Goal: Book appointment/travel/reservation

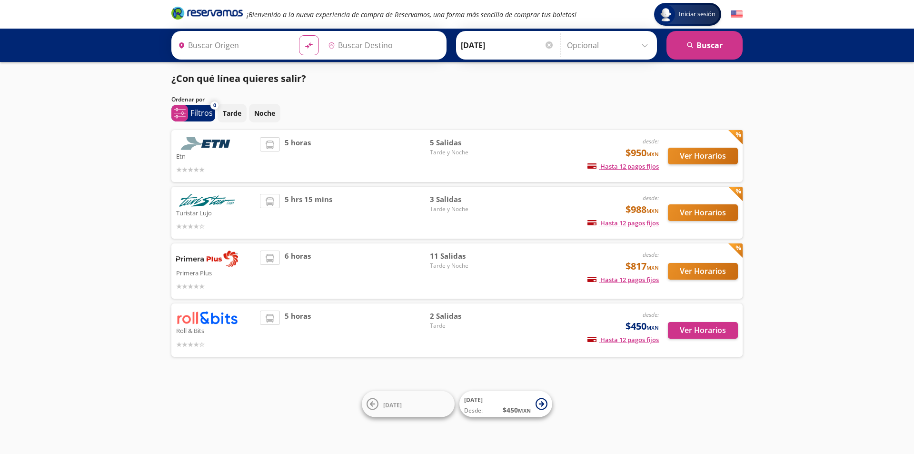
type input "[GEOGRAPHIC_DATA], [GEOGRAPHIC_DATA]"
click at [406, 154] on button "Ver Horarios" at bounding box center [703, 156] width 70 height 17
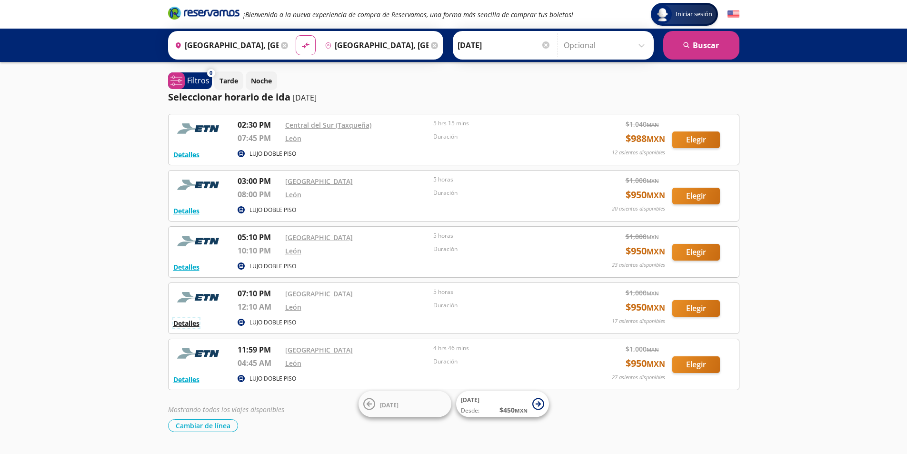
click at [182, 267] on button "Detalles" at bounding box center [186, 323] width 26 height 10
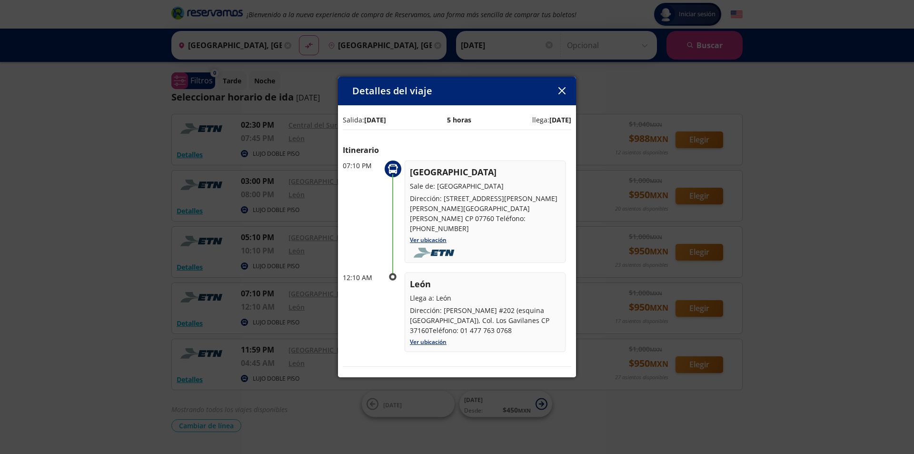
click at [406, 92] on icon "button" at bounding box center [562, 90] width 7 height 7
